Goal: Use online tool/utility: Utilize a website feature to perform a specific function

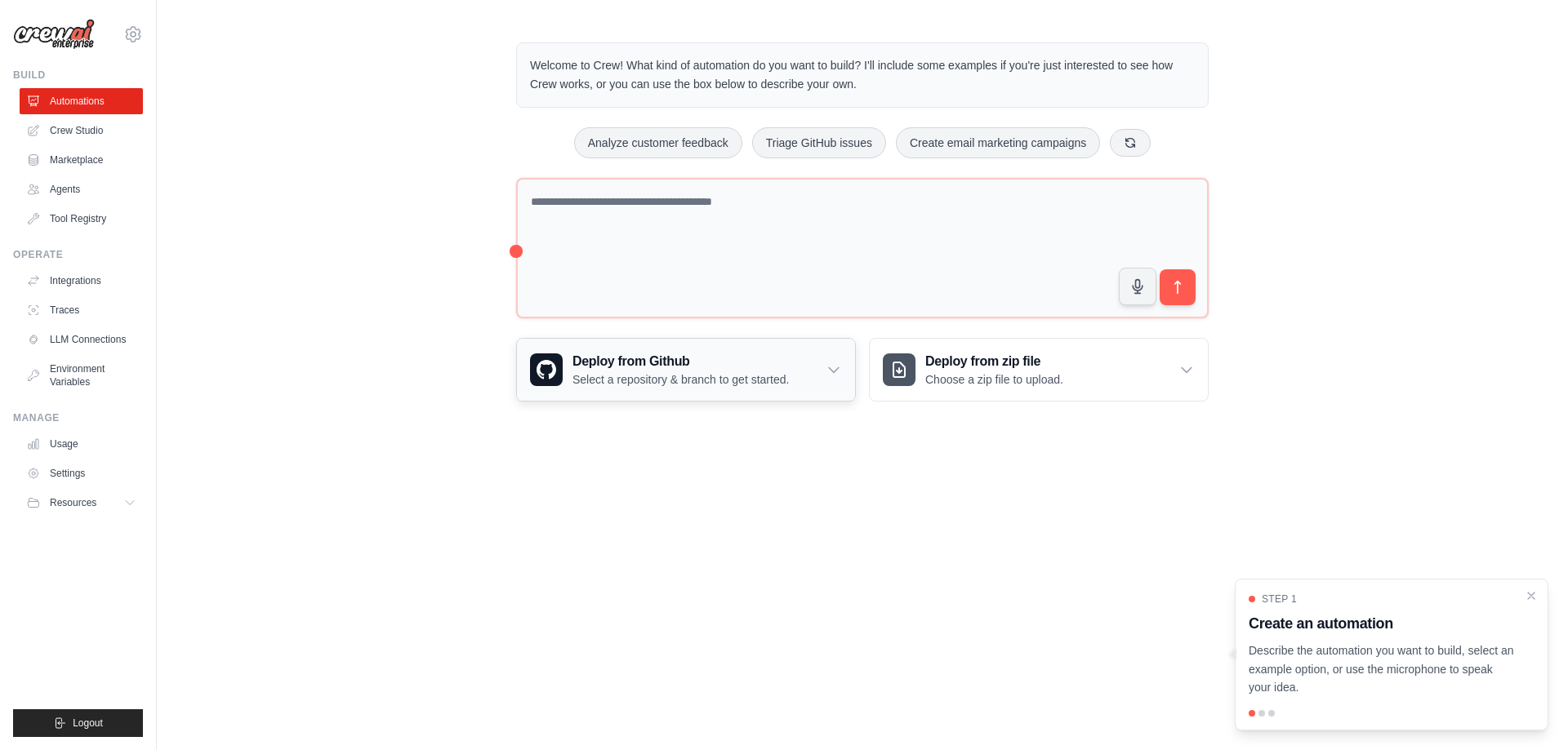
click at [653, 364] on h3 "Deploy from Github" at bounding box center [681, 362] width 217 height 20
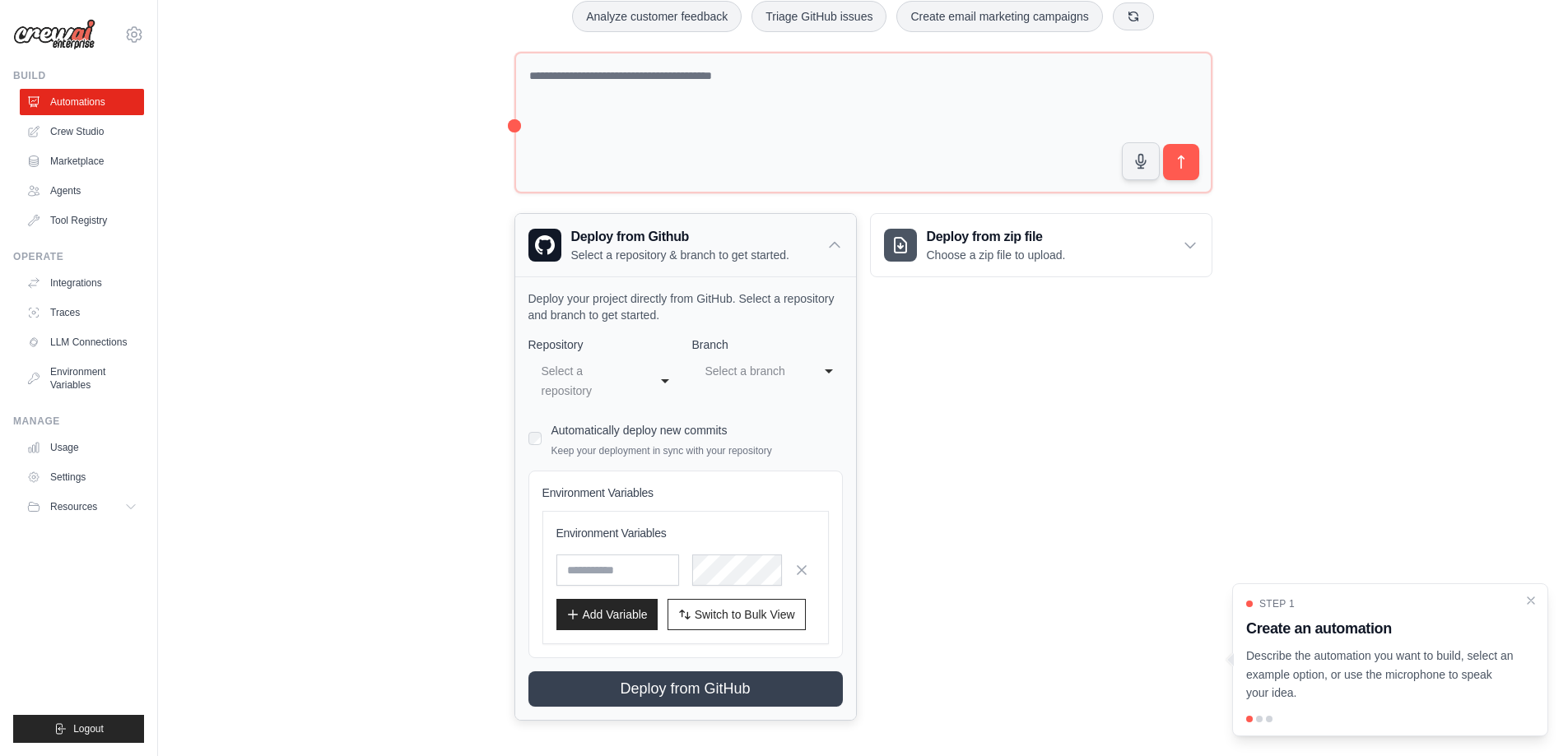
scroll to position [135, 0]
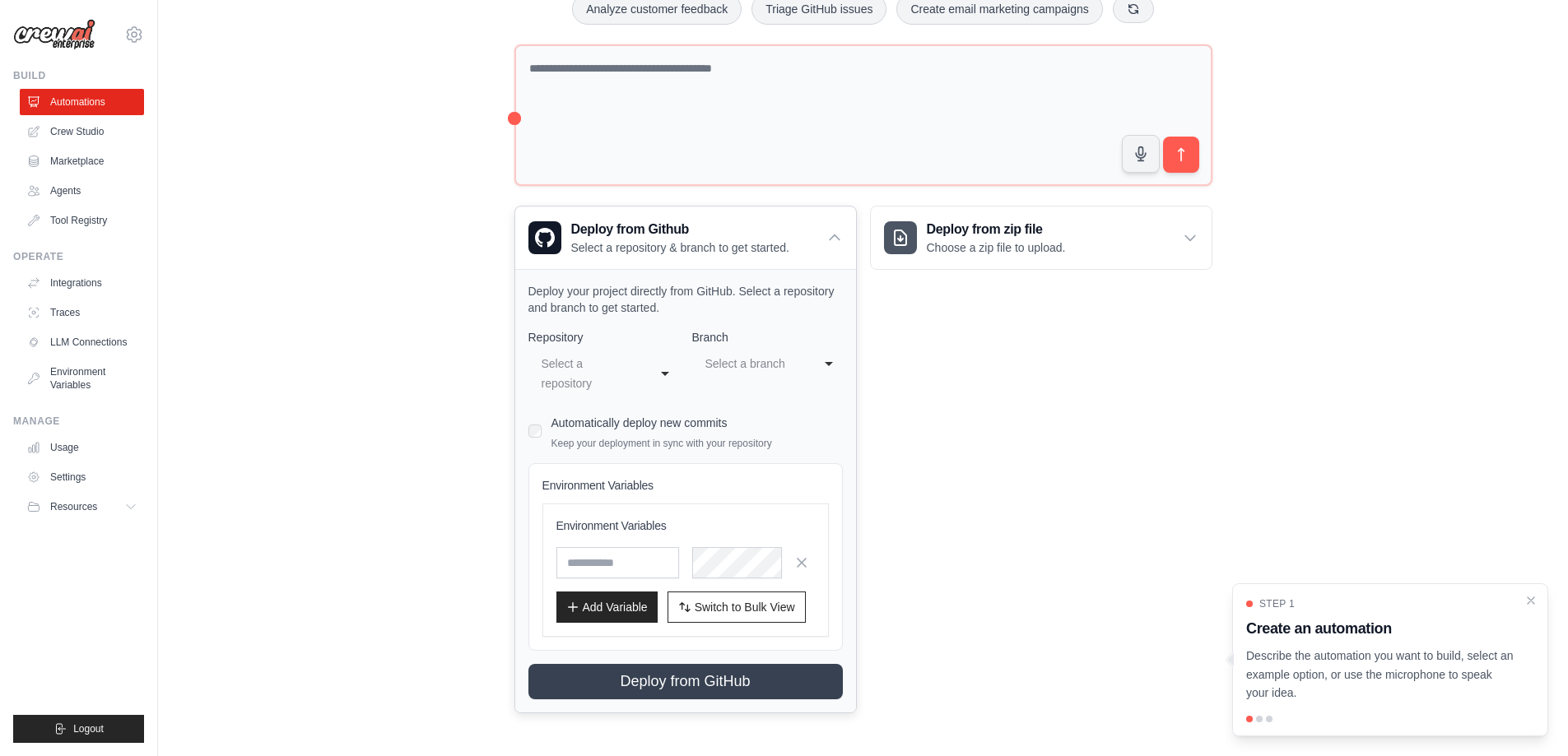
click at [665, 371] on div "**********" at bounding box center [603, 373] width 151 height 49
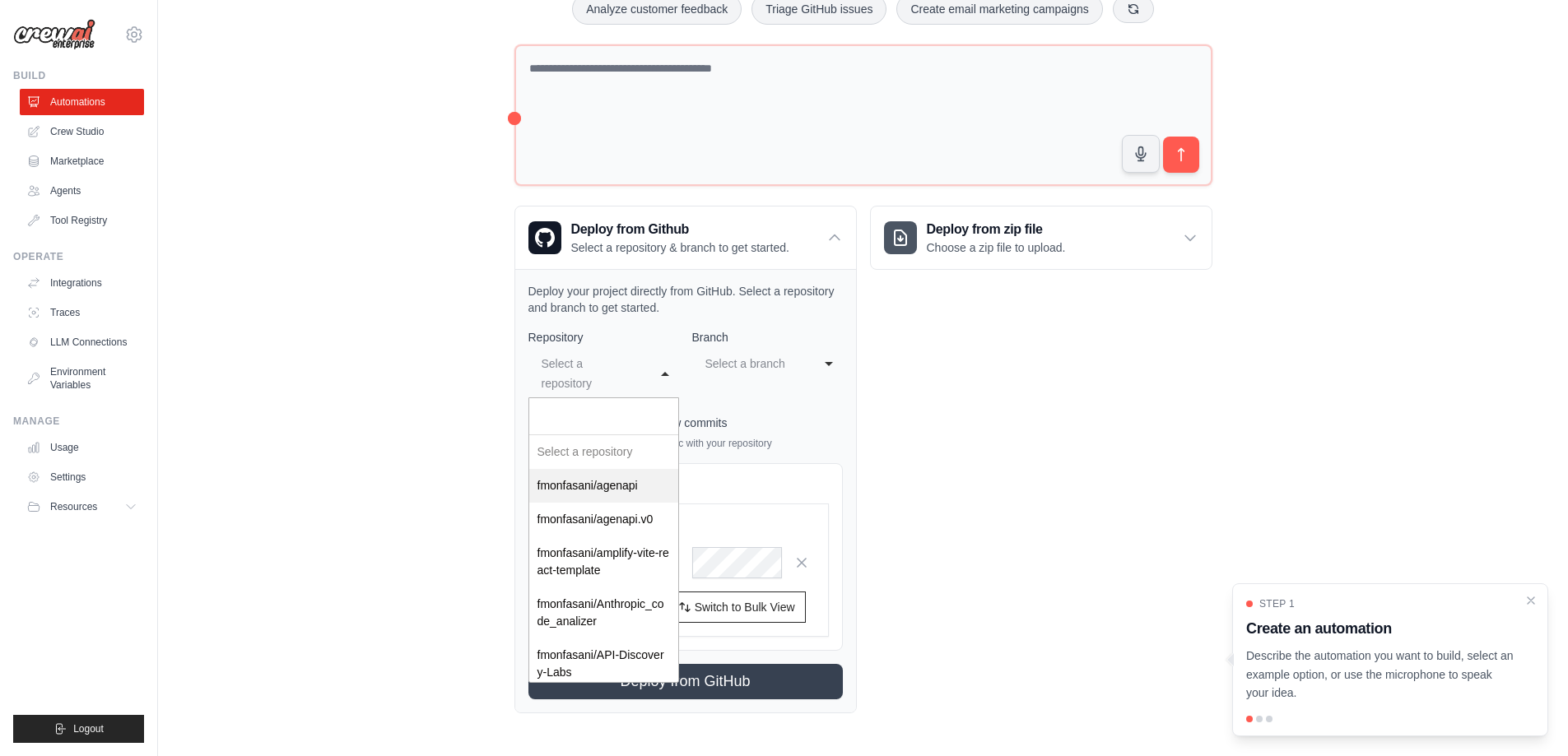
click at [974, 422] on div "Deploy from zip file Choose a zip file to upload. Upload a ZIP file containing …" at bounding box center [1040, 460] width 342 height 508
